Goal: Transaction & Acquisition: Purchase product/service

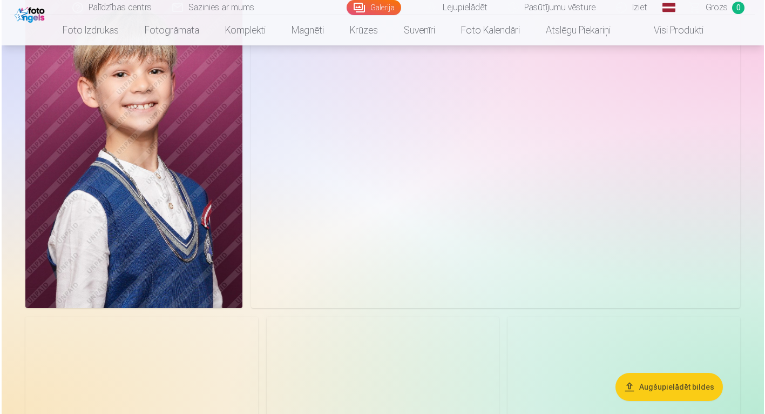
scroll to position [1526, 0]
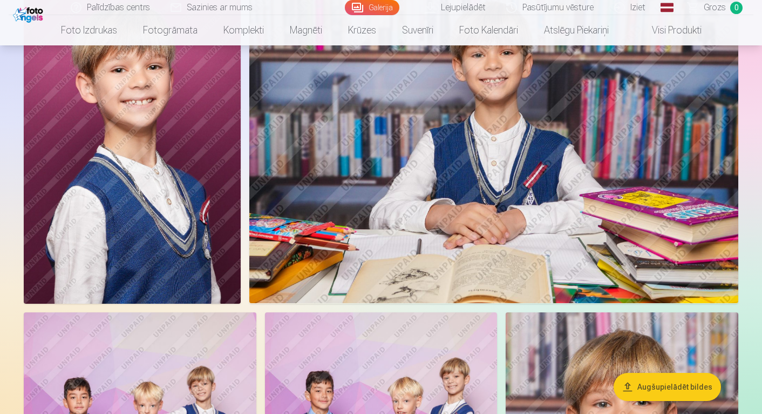
click at [194, 167] on img at bounding box center [132, 140] width 217 height 326
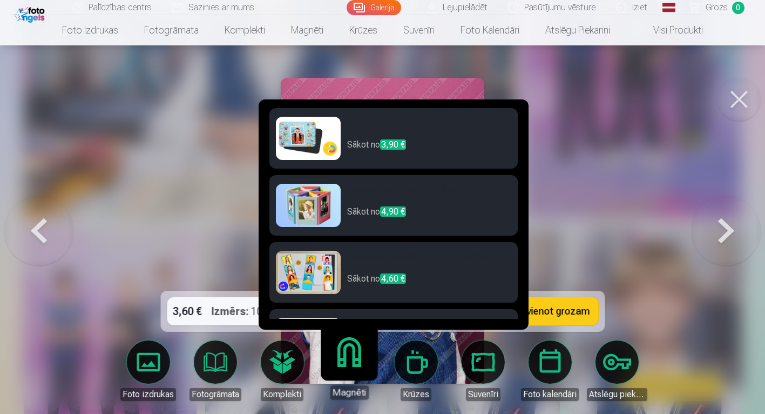
click at [344, 360] on link "Magnēti" at bounding box center [349, 366] width 66 height 66
click at [307, 143] on img at bounding box center [308, 138] width 65 height 43
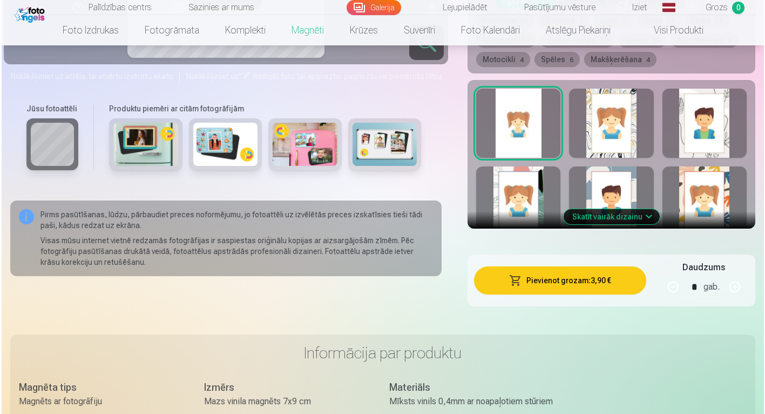
scroll to position [619, 0]
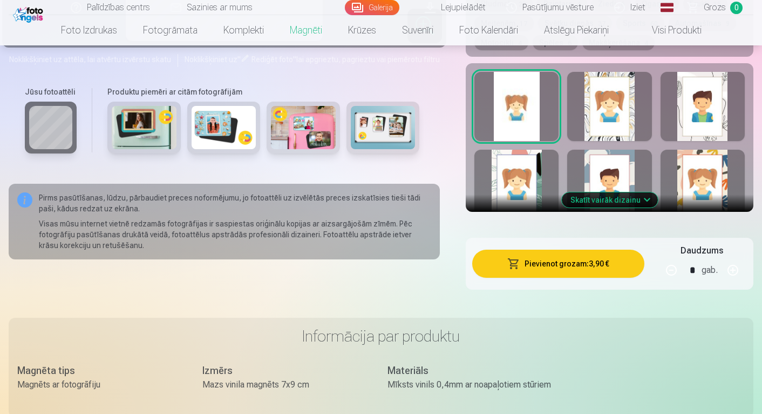
click at [734, 271] on button "button" at bounding box center [733, 270] width 26 height 26
click at [672, 274] on button "button" at bounding box center [672, 270] width 26 height 26
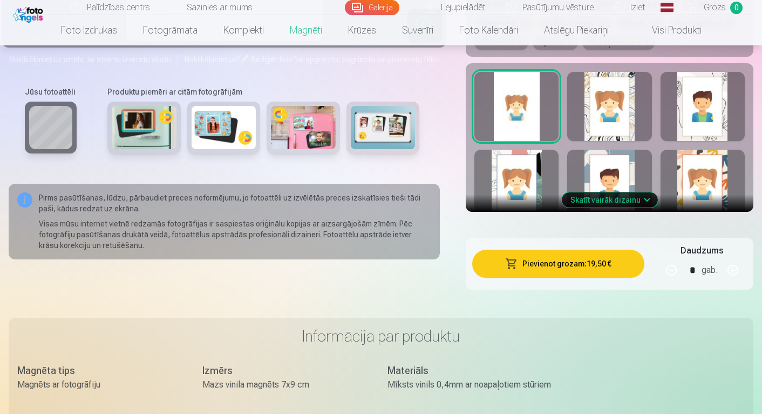
type input "*"
click at [553, 265] on button "Pievienot grozam : 15,60 €" at bounding box center [558, 263] width 172 height 28
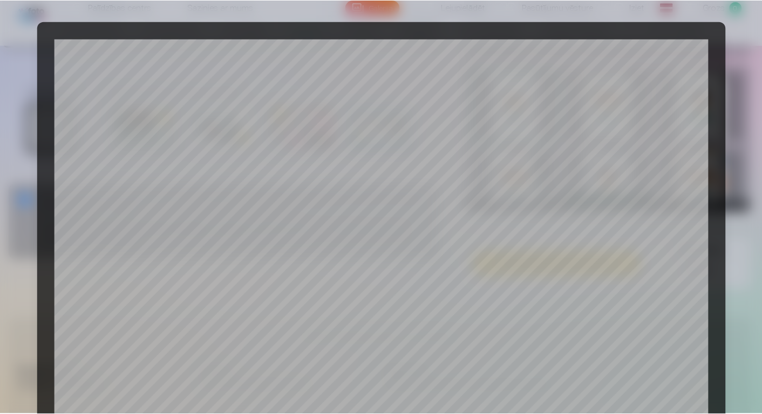
scroll to position [364, 0]
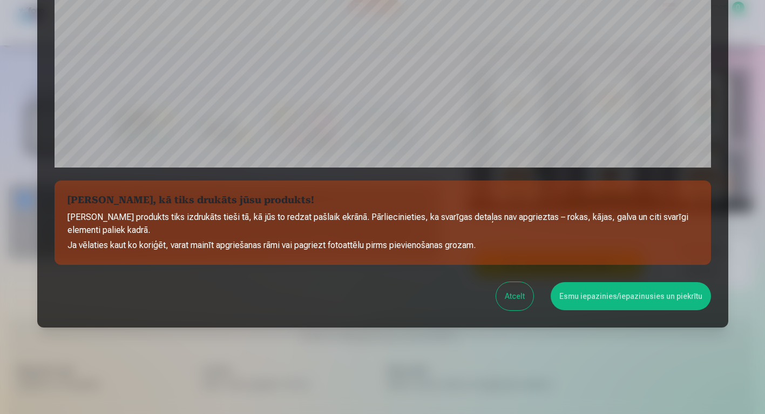
click at [617, 304] on button "Esmu iepazinies/iepazinusies un piekrītu" at bounding box center [631, 296] width 160 height 28
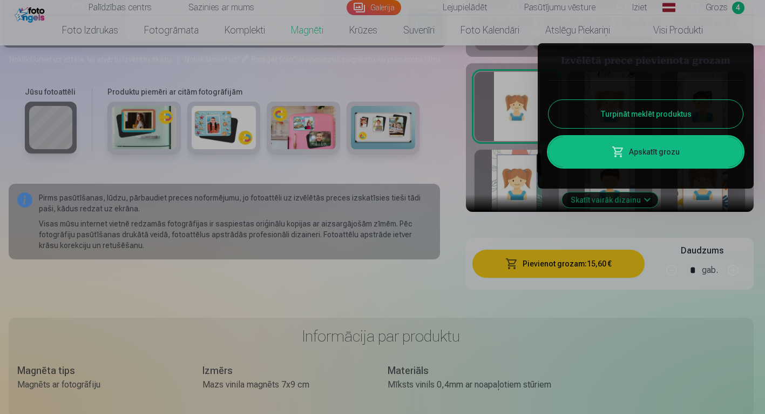
click at [638, 116] on button "Turpināt meklēt produktus" at bounding box center [646, 114] width 194 height 28
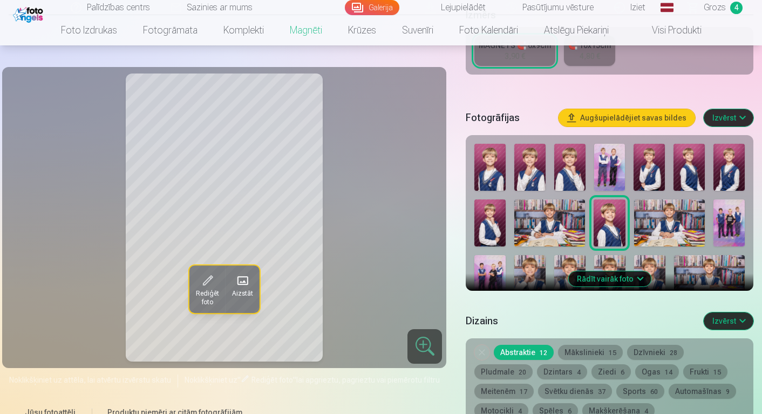
scroll to position [250, 0]
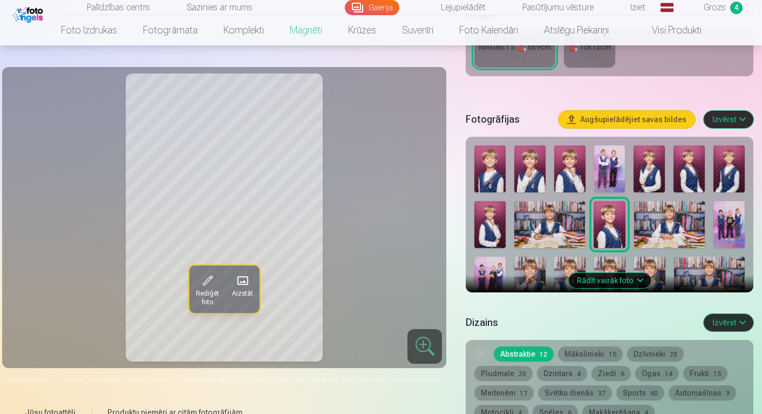
click at [624, 278] on button "Rādīt vairāk foto" at bounding box center [610, 280] width 83 height 15
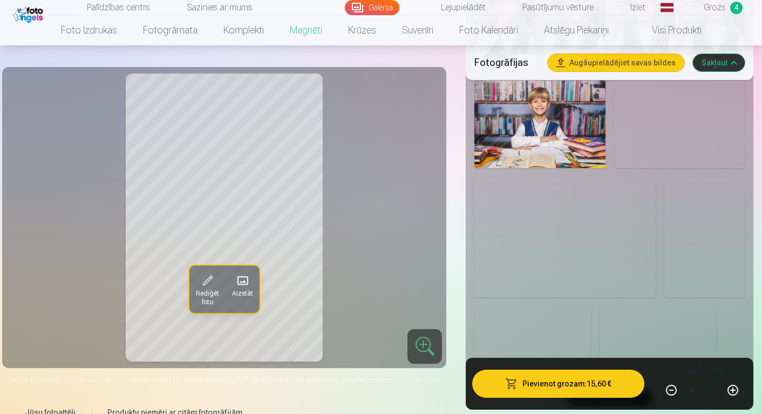
scroll to position [843, 0]
